Goal: Find specific page/section: Find specific page/section

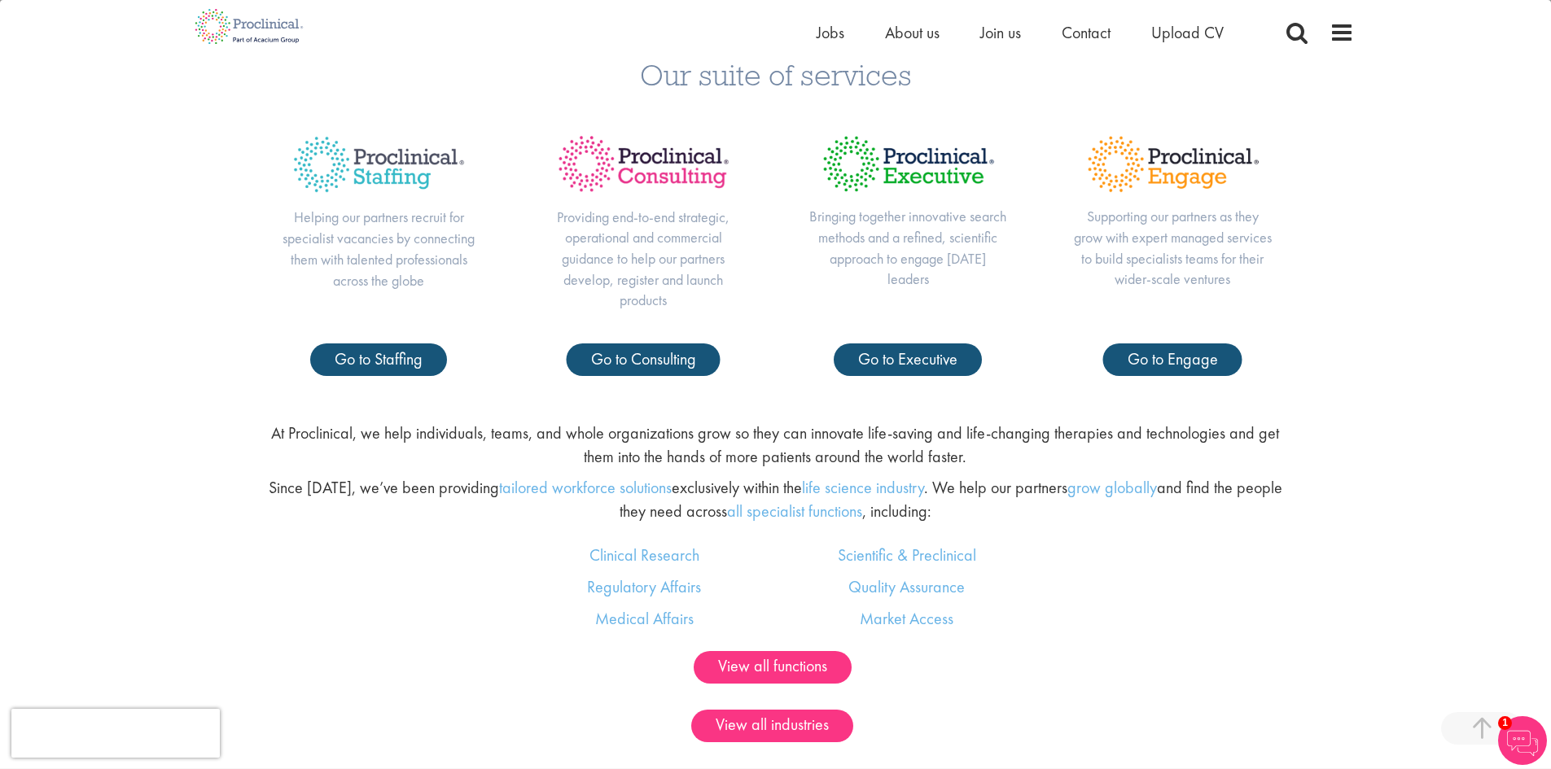
scroll to position [814, 0]
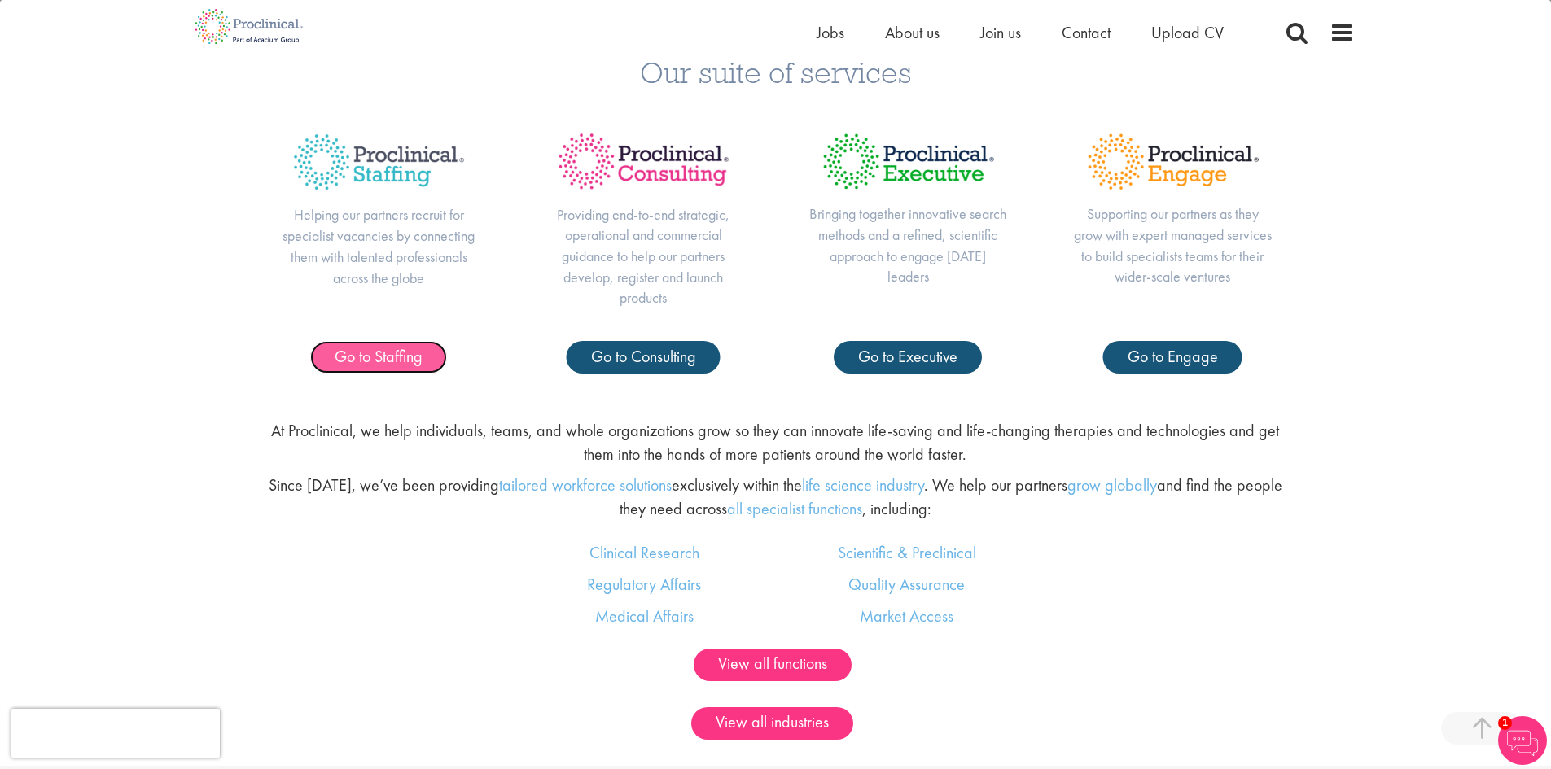
click at [383, 357] on span "Go to Staffing" at bounding box center [379, 356] width 88 height 21
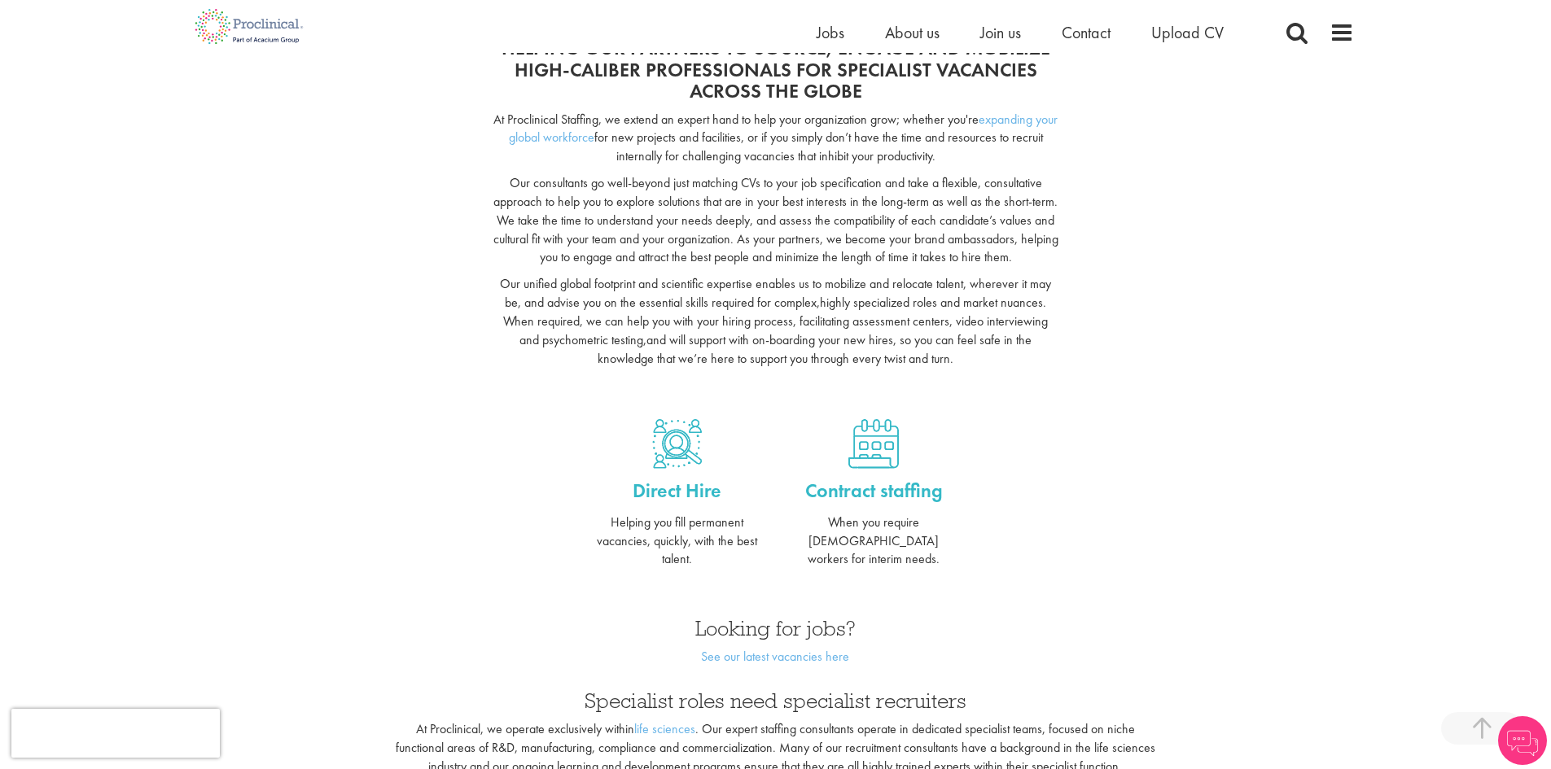
scroll to position [407, 0]
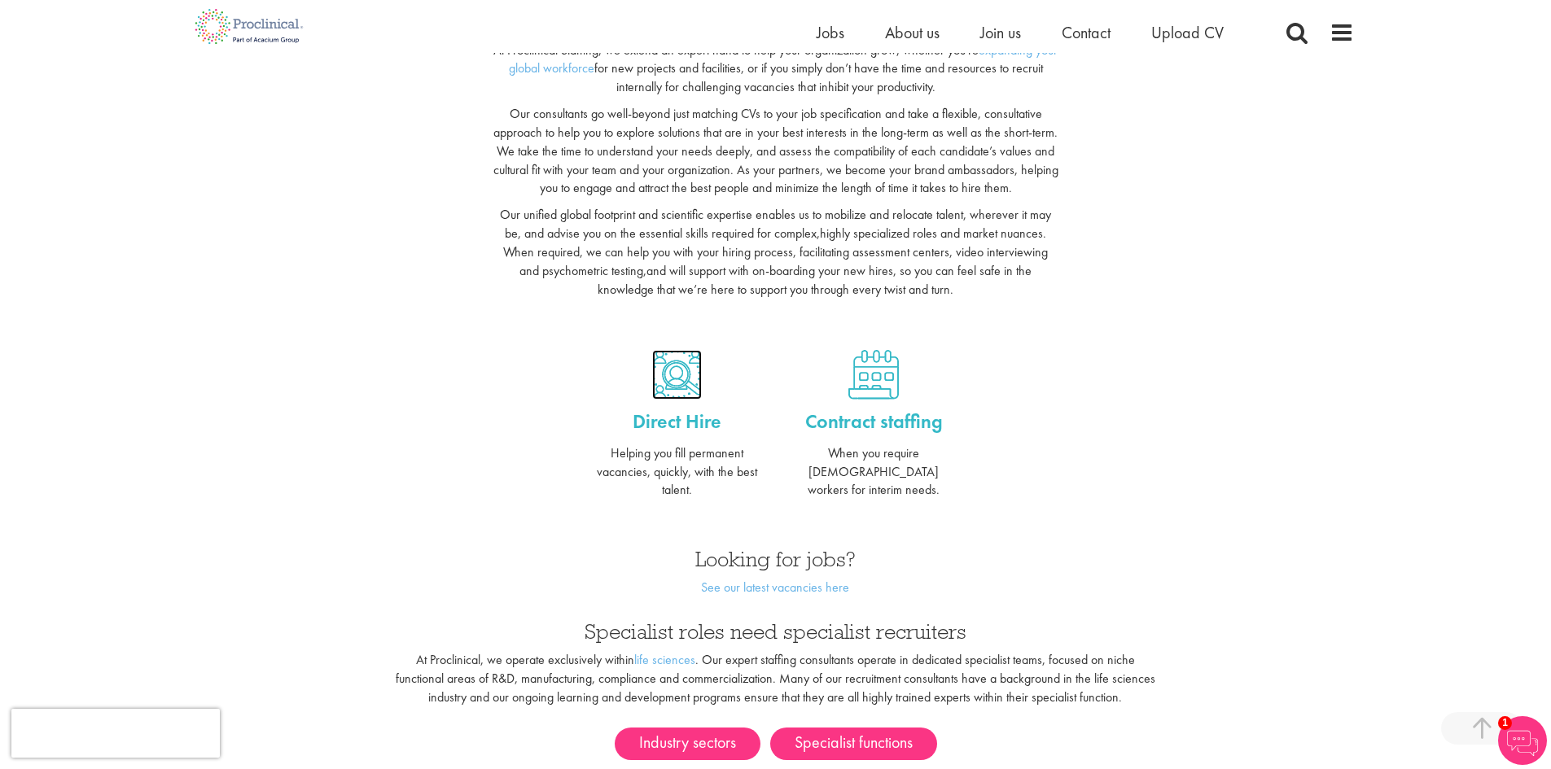
click at [671, 376] on img at bounding box center [677, 375] width 50 height 50
